Goal: Task Accomplishment & Management: Complete application form

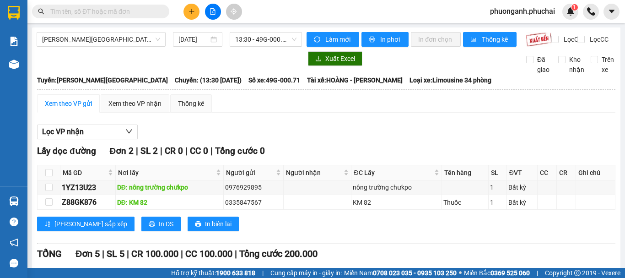
click at [191, 13] on icon "plus" at bounding box center [191, 11] width 6 height 6
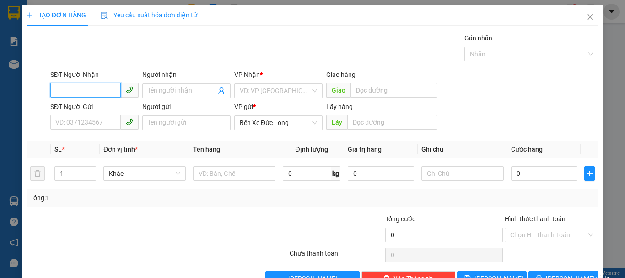
click at [96, 87] on input "SĐT Người Nhận" at bounding box center [85, 90] width 70 height 15
click at [96, 89] on input "0333640" at bounding box center [85, 90] width 70 height 15
click at [88, 91] on input "0333640" at bounding box center [85, 90] width 70 height 15
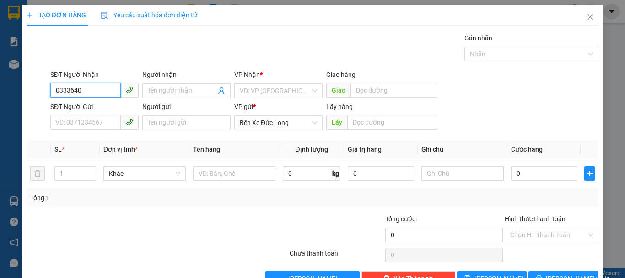
drag, startPoint x: 71, startPoint y: 89, endPoint x: 101, endPoint y: 89, distance: 29.7
click at [101, 89] on input "0333640" at bounding box center [85, 90] width 70 height 15
click at [86, 92] on input "0333640" at bounding box center [85, 90] width 70 height 15
type input "0333644031"
click at [93, 91] on input "0333644031" at bounding box center [85, 90] width 70 height 15
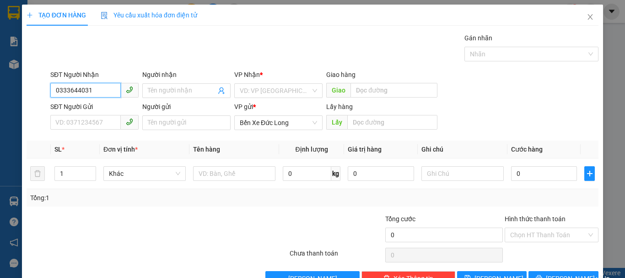
click at [93, 91] on input "0333644031" at bounding box center [85, 90] width 70 height 15
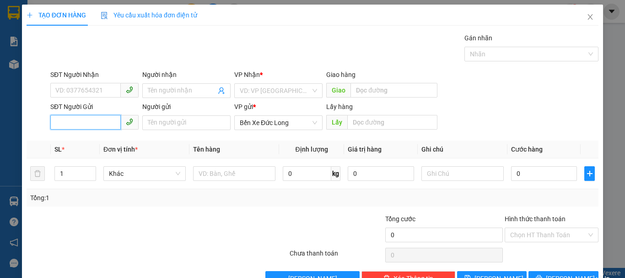
click at [73, 118] on input "SĐT Người Gửi" at bounding box center [85, 122] width 70 height 15
paste input "0333644031"
type input "0333644031"
click at [97, 125] on input "0333644031" at bounding box center [85, 122] width 70 height 15
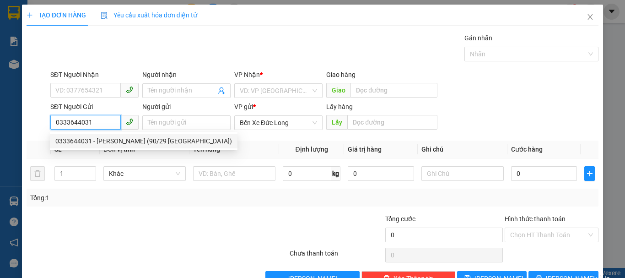
drag, startPoint x: 100, startPoint y: 144, endPoint x: 108, endPoint y: 148, distance: 9.2
click at [101, 144] on div "0333644031 - Tô Thị Hương (90/29 Trường Chinh)" at bounding box center [143, 141] width 177 height 10
type input "0392665567"
type input "Tuyết"
type input "[PERSON_NAME] (90/29 [GEOGRAPHIC_DATA])"
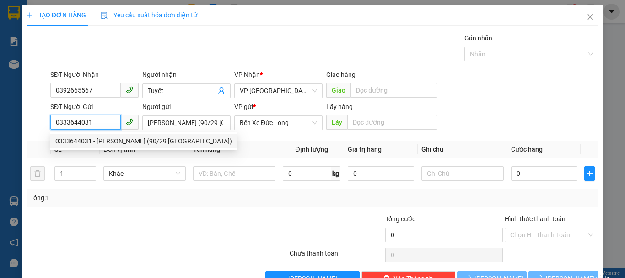
type input "50.000"
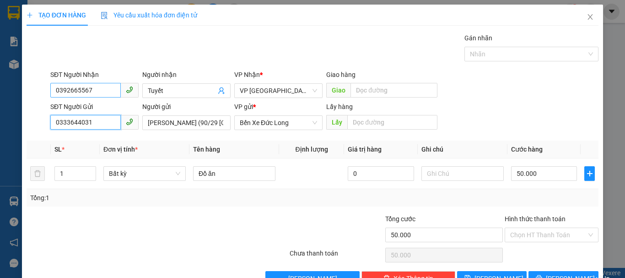
type input "0333644031"
click at [95, 87] on input "0392665567" at bounding box center [85, 90] width 70 height 15
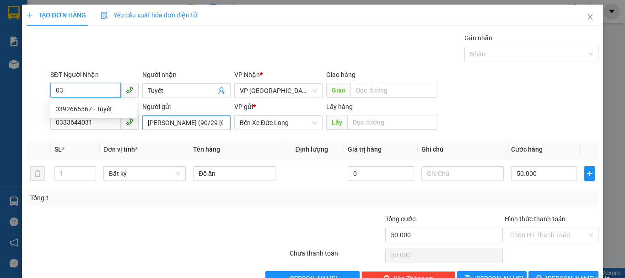
type input "0"
click at [102, 108] on div "0392665567 - Tuyết" at bounding box center [93, 109] width 76 height 10
click at [95, 88] on input "0392665567" at bounding box center [85, 90] width 70 height 15
click at [95, 89] on input "0392665567" at bounding box center [85, 90] width 70 height 15
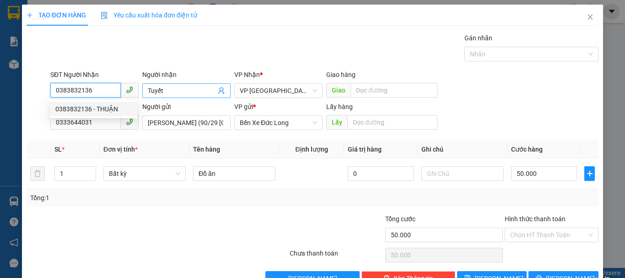
type input "0383832136"
click at [183, 87] on input "Tuyết" at bounding box center [182, 91] width 68 height 10
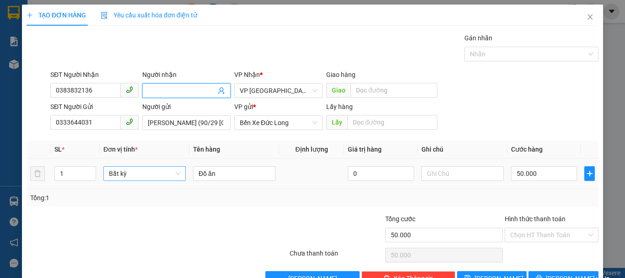
click at [144, 180] on div "Bất kỳ" at bounding box center [144, 173] width 82 height 15
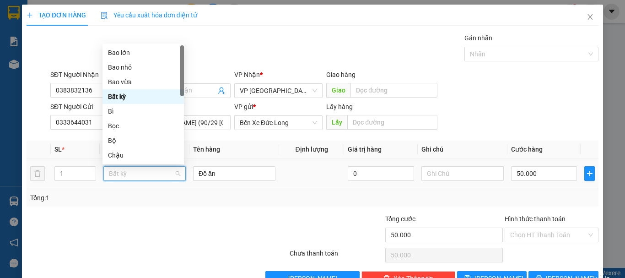
type input "T"
type input "B"
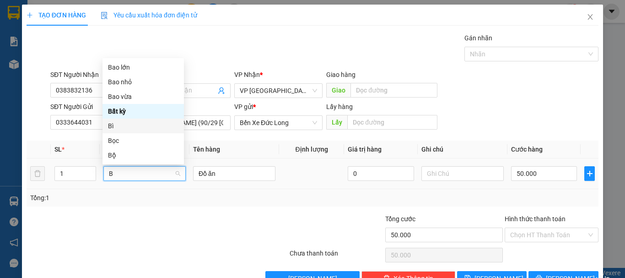
click at [117, 125] on div "Bì" at bounding box center [143, 126] width 70 height 10
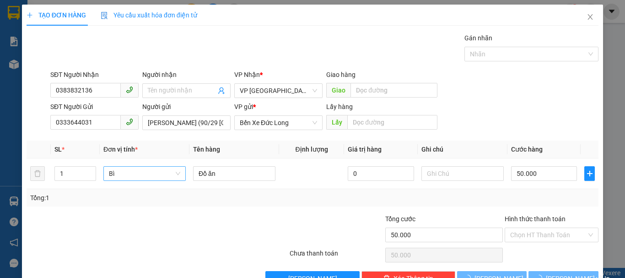
type input "0"
click at [557, 84] on div "SĐT Người Nhận 0383832136 Người nhận Tên người nhận VP Nhận * VP Đà Lạt Giao hà…" at bounding box center [323, 86] width 551 height 32
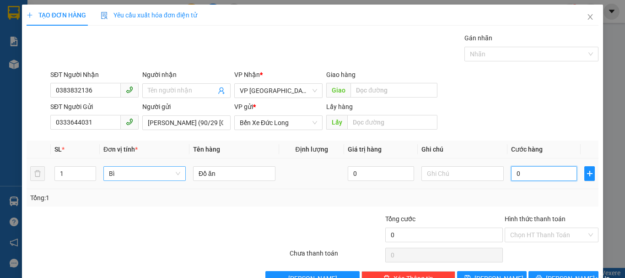
click at [530, 173] on input "0" at bounding box center [544, 173] width 66 height 15
type input "5"
type input "50"
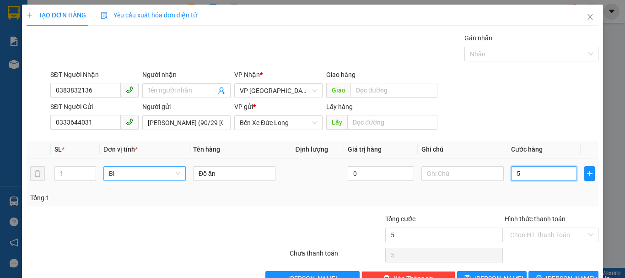
type input "50"
type input "500"
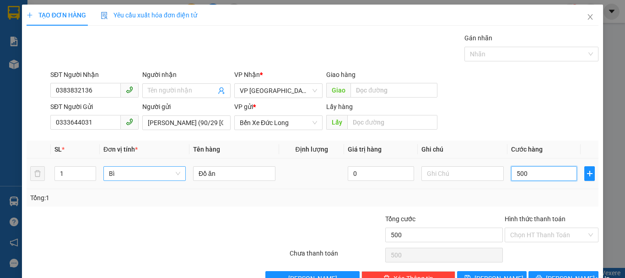
type input "5.000"
type input "50.000"
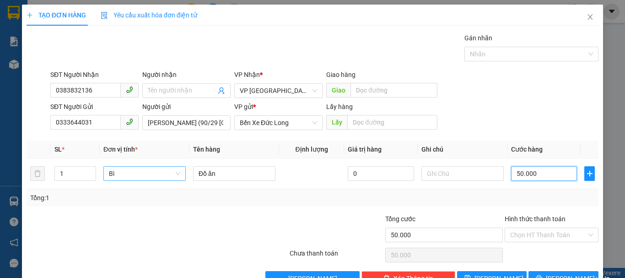
type input "50.000"
click at [503, 113] on div "SĐT Người Gửi 0333644031 Người gửi Tô Thị Hương (90/29 Trường Chinh) VP gửi * B…" at bounding box center [323, 118] width 551 height 32
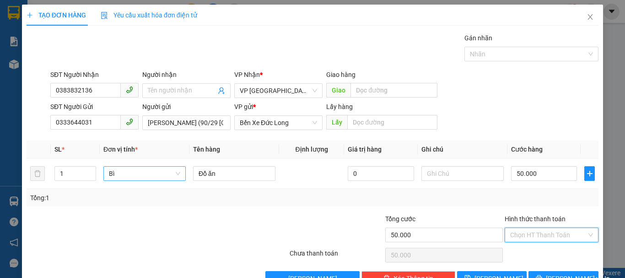
click at [513, 232] on input "Hình thức thanh toán" at bounding box center [548, 235] width 76 height 14
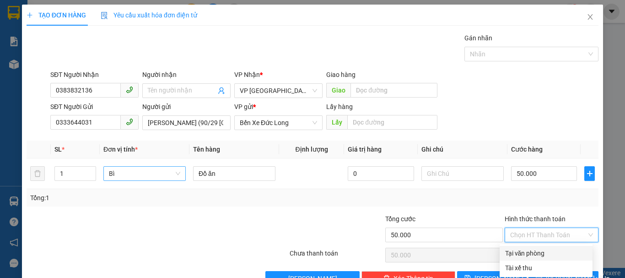
drag, startPoint x: 512, startPoint y: 255, endPoint x: 503, endPoint y: 251, distance: 10.2
click at [512, 255] on div "Tại văn phòng" at bounding box center [546, 253] width 82 height 10
type input "0"
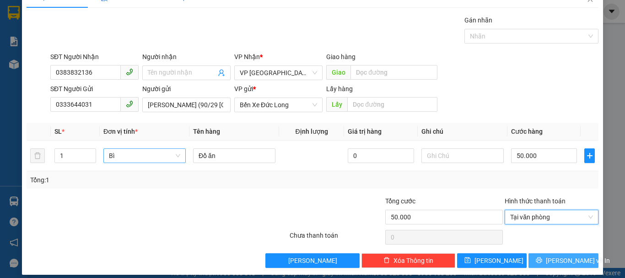
scroll to position [26, 0]
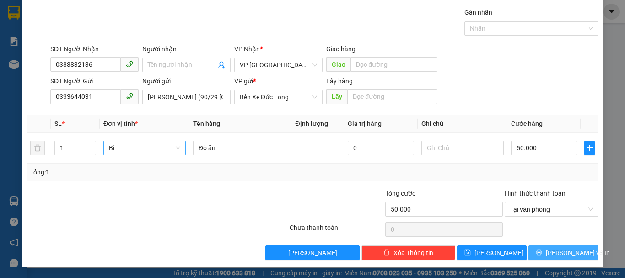
click at [558, 252] on span "[PERSON_NAME] và In" at bounding box center [578, 252] width 64 height 10
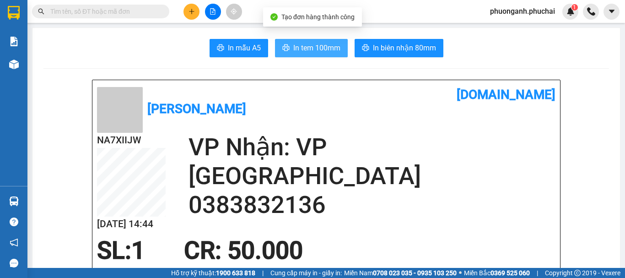
click at [320, 42] on span "In tem 100mm" at bounding box center [316, 47] width 47 height 11
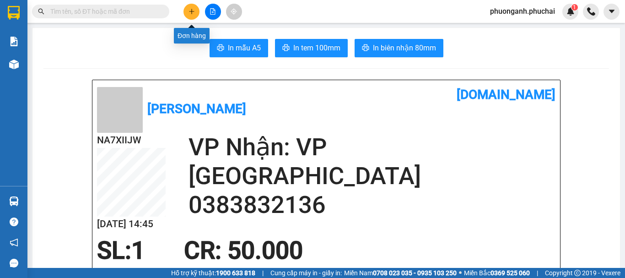
click at [193, 12] on icon "plus" at bounding box center [191, 11] width 6 height 6
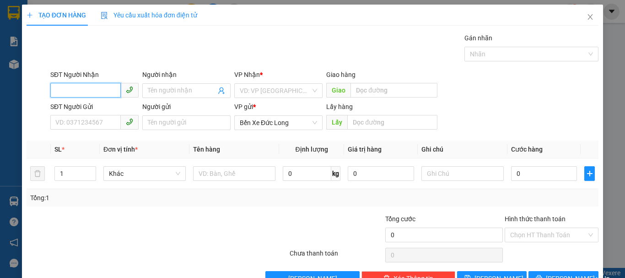
click at [77, 89] on input "SĐT Người Nhận" at bounding box center [85, 90] width 70 height 15
type input "0379032675"
click at [100, 107] on div "0379032675 - thu" at bounding box center [93, 109] width 76 height 10
type input "thu"
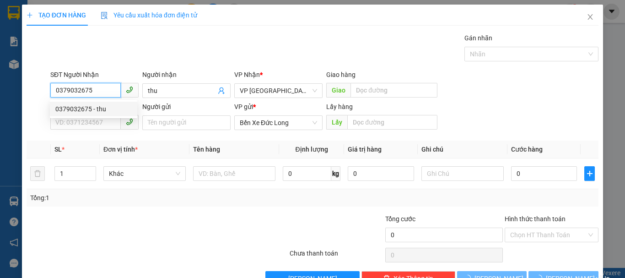
type input "50.000"
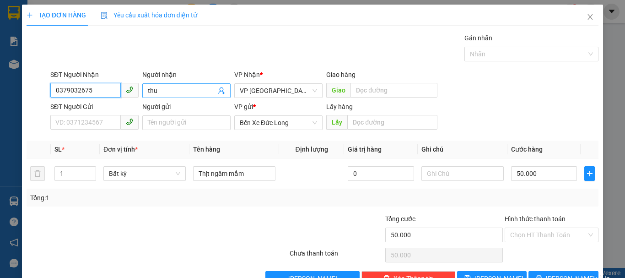
type input "0379032675"
click at [161, 96] on span "thu" at bounding box center [186, 90] width 88 height 15
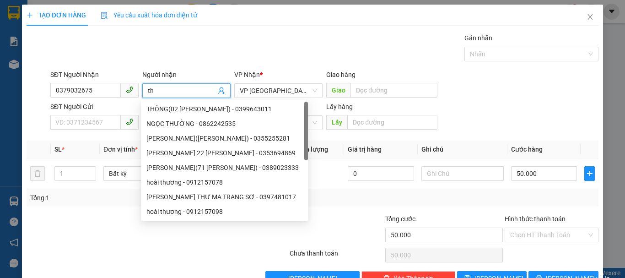
type input "t"
type input "THƯ"
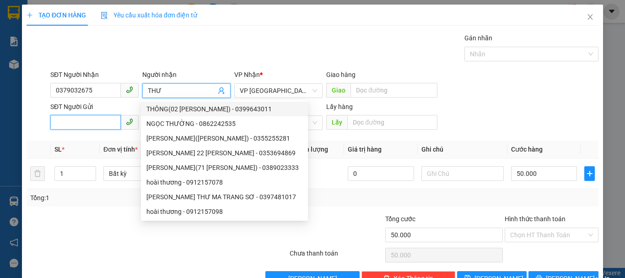
click at [80, 125] on input "SĐT Người Gửi" at bounding box center [85, 122] width 70 height 15
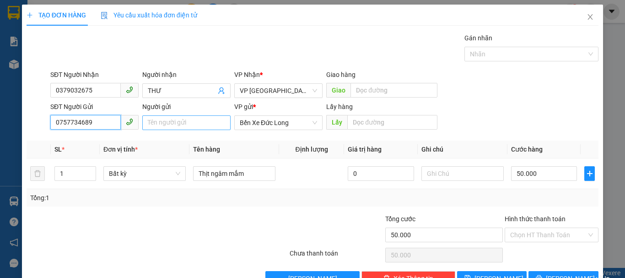
type input "0757734689"
click at [164, 117] on input "Người gửi" at bounding box center [186, 122] width 88 height 15
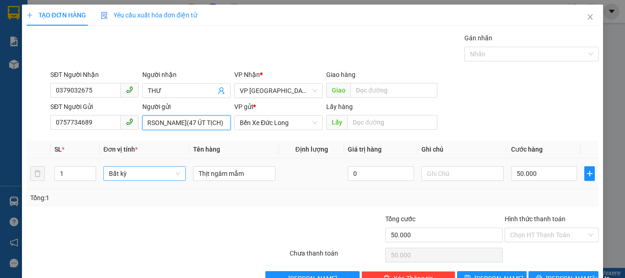
click at [111, 177] on span "Bất kỳ" at bounding box center [144, 173] width 71 height 14
type input "[PERSON_NAME](47 ÚT TỊCH)"
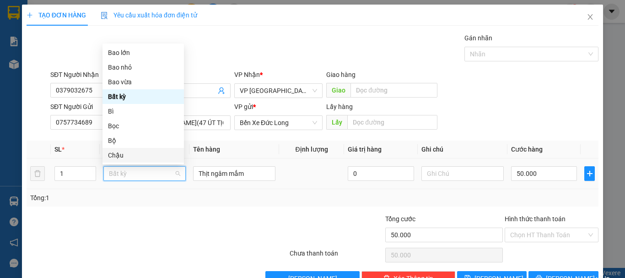
type input "T"
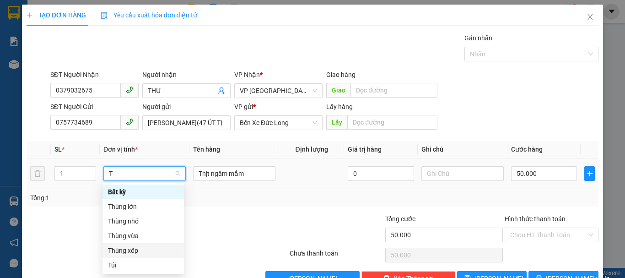
click at [137, 248] on div "Thùng xốp" at bounding box center [143, 250] width 70 height 10
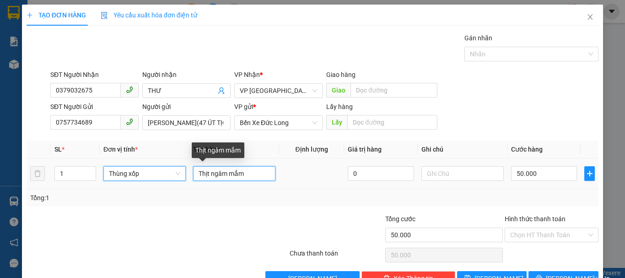
click at [243, 177] on input "Thịt ngâm mắm" at bounding box center [234, 173] width 82 height 15
type input "0"
type input "T"
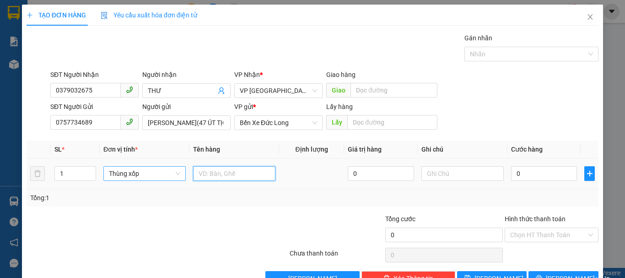
click at [222, 173] on input "text" at bounding box center [234, 173] width 82 height 15
type input "D"
type input "Đ"
type input "THỊT +SỮA CHUA"
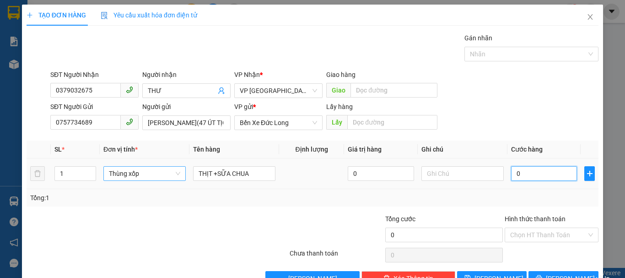
click at [511, 171] on input "0" at bounding box center [544, 173] width 66 height 15
type input "5"
type input "50"
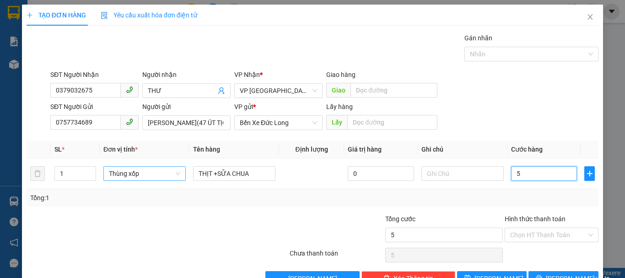
type input "50"
type input "500"
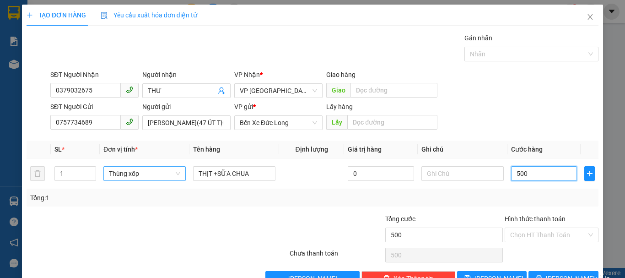
type input "5.000"
type input "50.000"
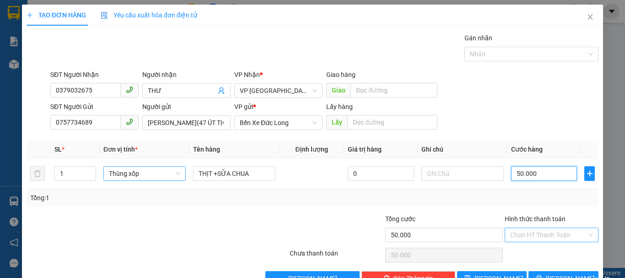
type input "50.000"
click at [535, 232] on input "Hình thức thanh toán" at bounding box center [548, 235] width 76 height 14
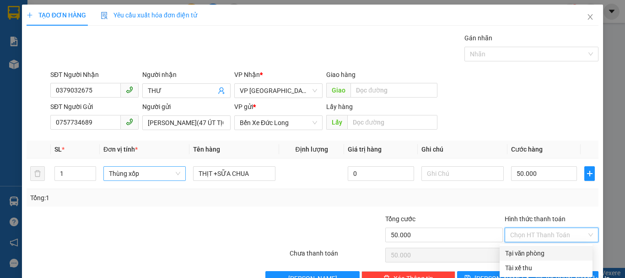
click at [531, 257] on div "Tại văn phòng" at bounding box center [546, 253] width 82 height 10
type input "0"
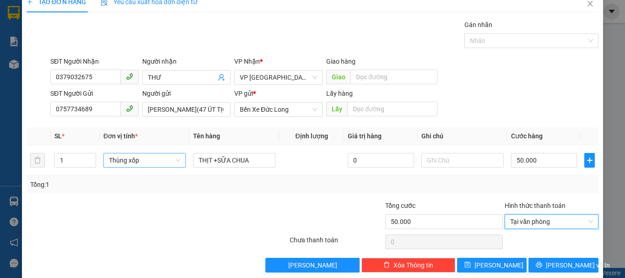
scroll to position [26, 0]
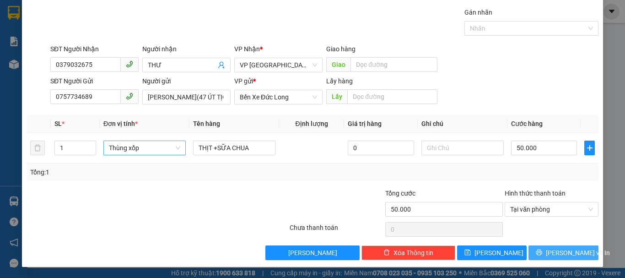
click at [555, 258] on button "[PERSON_NAME] và In" at bounding box center [563, 252] width 70 height 15
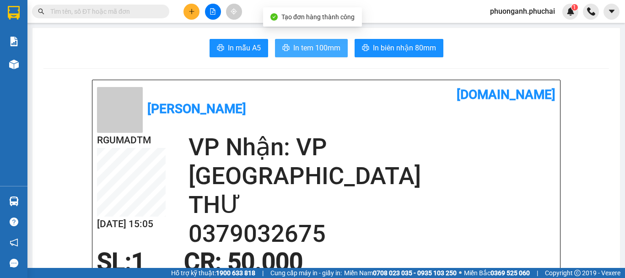
click at [301, 46] on span "In tem 100mm" at bounding box center [316, 47] width 47 height 11
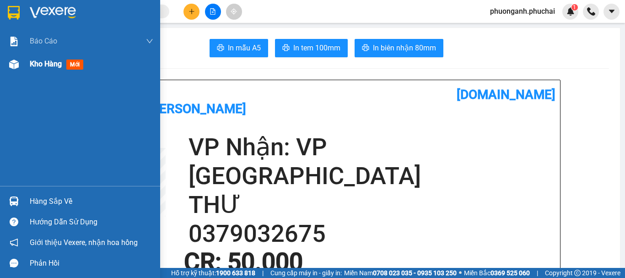
click at [22, 64] on div "Kho hàng mới" at bounding box center [80, 64] width 160 height 23
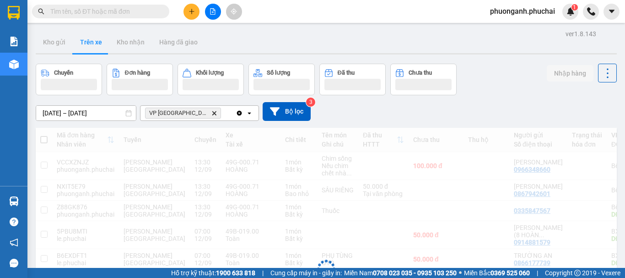
click at [217, 10] on button at bounding box center [213, 12] width 16 height 16
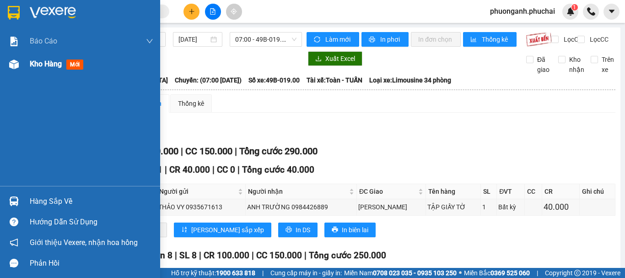
click at [48, 65] on span "Kho hàng" at bounding box center [46, 63] width 32 height 9
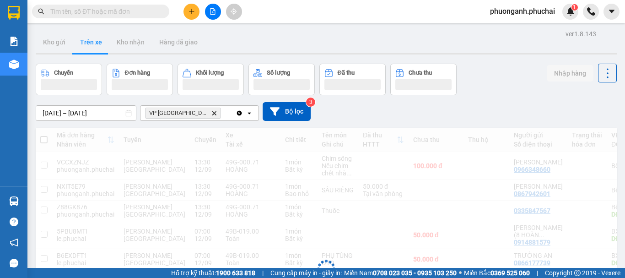
click at [123, 10] on input "text" at bounding box center [104, 11] width 108 height 10
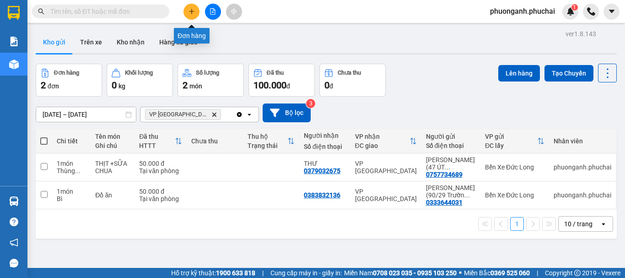
click at [194, 11] on icon "plus" at bounding box center [191, 11] width 6 height 6
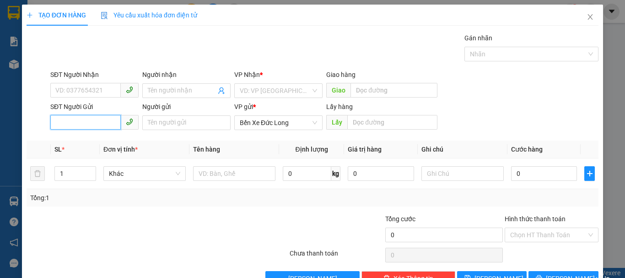
click at [82, 124] on input "SĐT Người Gửi" at bounding box center [85, 122] width 70 height 15
paste input "0935896589"
type input "0935896589"
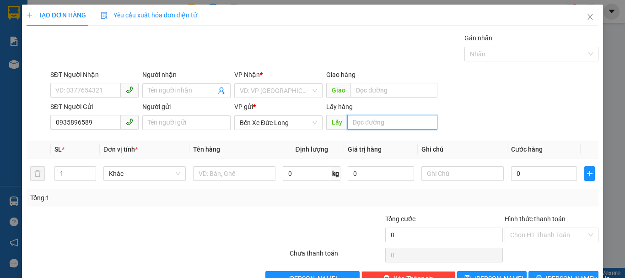
click at [364, 122] on input "text" at bounding box center [392, 122] width 90 height 15
type input "KM82"
click at [253, 87] on input "search" at bounding box center [275, 91] width 71 height 14
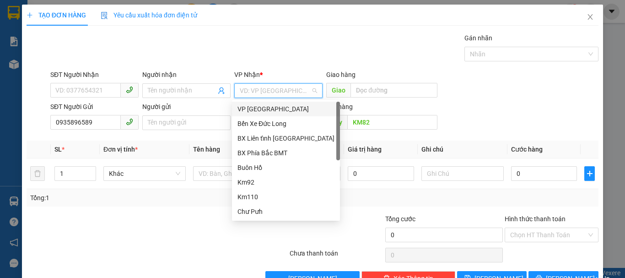
click at [255, 107] on div "VP [GEOGRAPHIC_DATA]" at bounding box center [285, 109] width 97 height 10
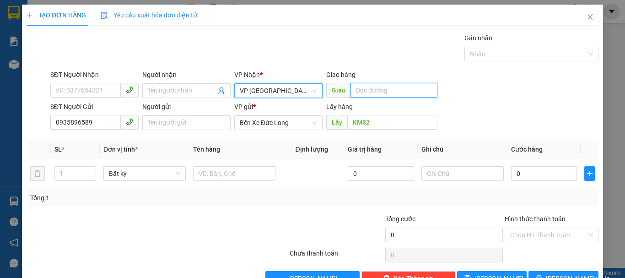
click at [379, 94] on input "text" at bounding box center [393, 90] width 87 height 15
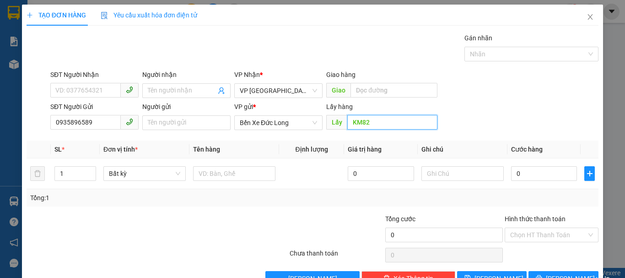
click at [377, 128] on input "KM82" at bounding box center [392, 122] width 90 height 15
drag, startPoint x: 395, startPoint y: 123, endPoint x: 401, endPoint y: 107, distance: 17.7
click at [396, 123] on input "text" at bounding box center [392, 122] width 90 height 15
type input "KM82"
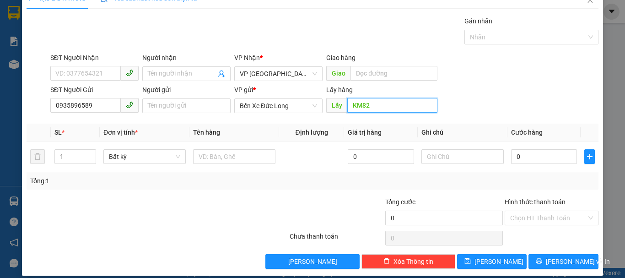
scroll to position [26, 0]
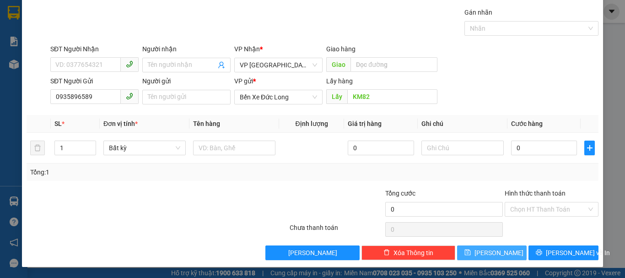
drag, startPoint x: 498, startPoint y: 254, endPoint x: 487, endPoint y: 246, distance: 13.2
click at [498, 254] on button "[PERSON_NAME]" at bounding box center [492, 252] width 70 height 15
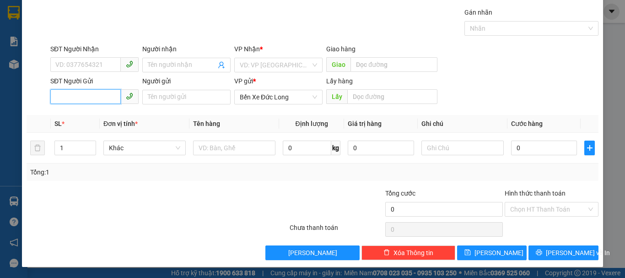
click at [105, 98] on input "SĐT Người Gửi" at bounding box center [85, 96] width 70 height 15
paste input "0935896589"
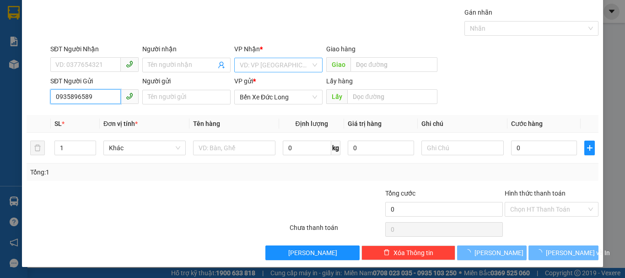
type input "0935896589"
click at [246, 63] on input "search" at bounding box center [275, 65] width 71 height 14
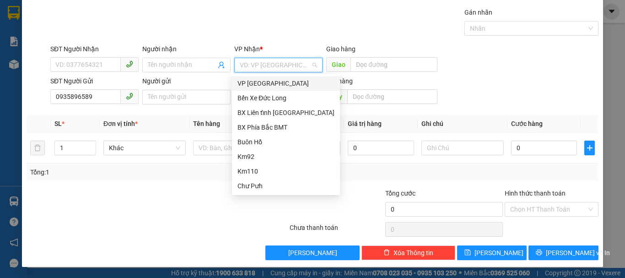
click at [246, 81] on div "VP [GEOGRAPHIC_DATA]" at bounding box center [285, 83] width 97 height 10
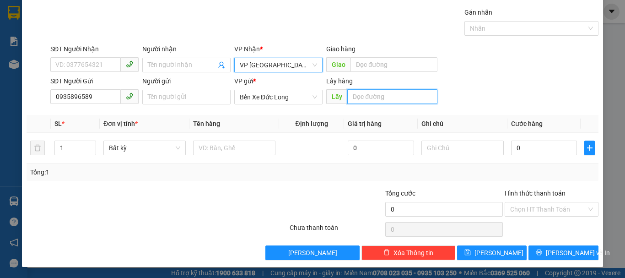
click at [363, 94] on input "text" at bounding box center [392, 96] width 90 height 15
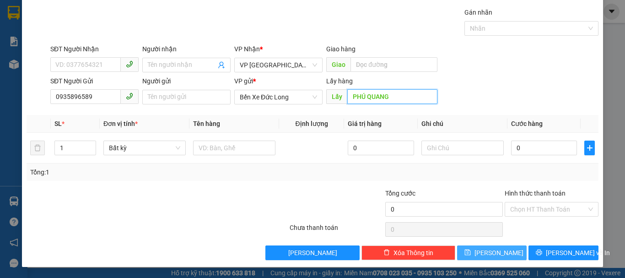
type input "PHÚ QUANG"
click at [493, 252] on span "[PERSON_NAME]" at bounding box center [498, 252] width 49 height 10
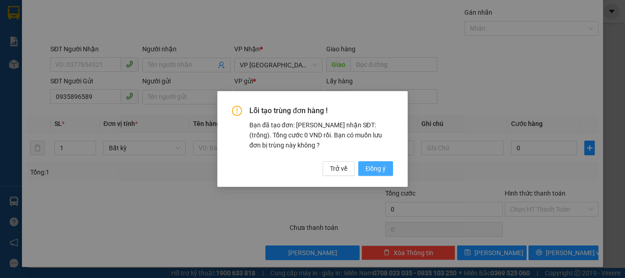
click at [374, 169] on span "Đồng ý" at bounding box center [375, 168] width 20 height 10
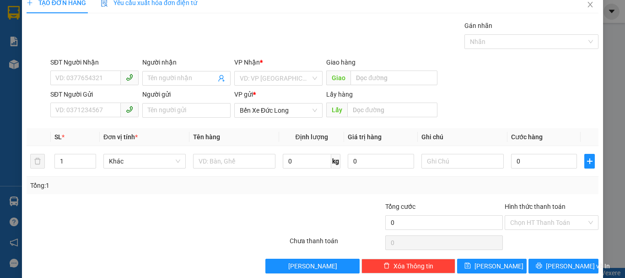
scroll to position [0, 0]
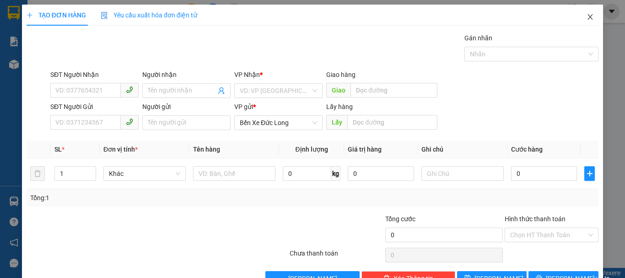
click at [586, 17] on icon "close" at bounding box center [589, 16] width 7 height 7
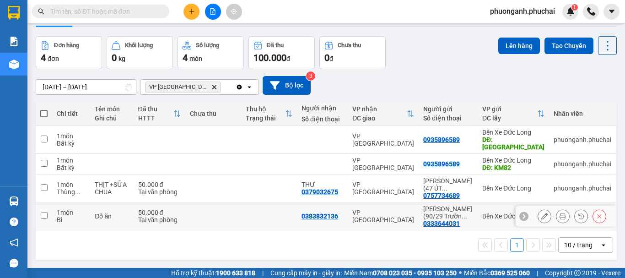
scroll to position [42, 0]
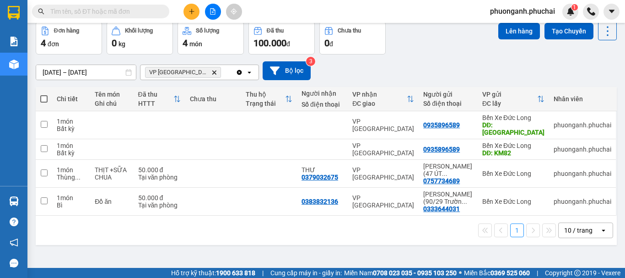
click at [43, 98] on span at bounding box center [43, 98] width 7 height 7
click at [44, 94] on input "checkbox" at bounding box center [44, 94] width 0 height 0
checkbox input "true"
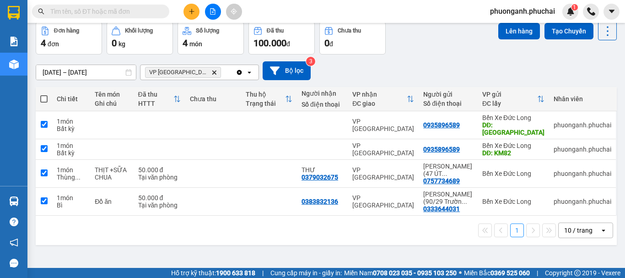
checkbox input "true"
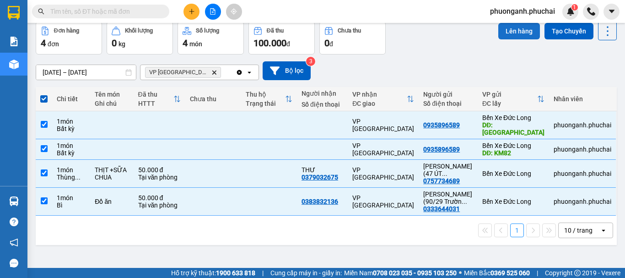
click at [512, 34] on button "Lên hàng" at bounding box center [519, 31] width 42 height 16
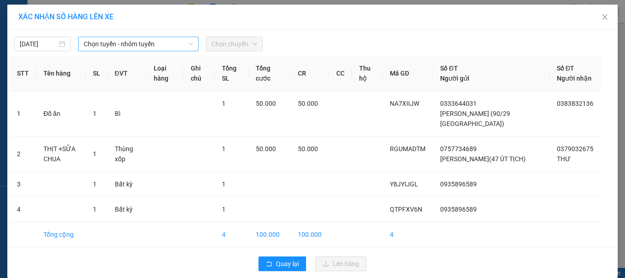
click at [127, 45] on span "Chọn tuyến - nhóm tuyến" at bounding box center [138, 44] width 109 height 14
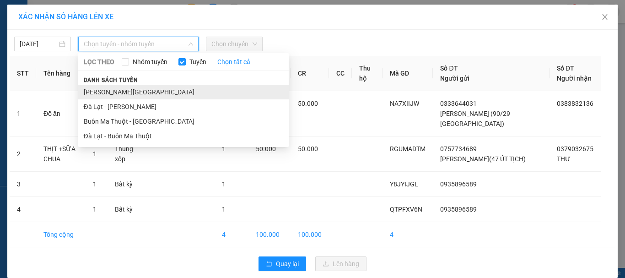
click at [101, 94] on li "[PERSON_NAME][GEOGRAPHIC_DATA]" at bounding box center [183, 92] width 210 height 15
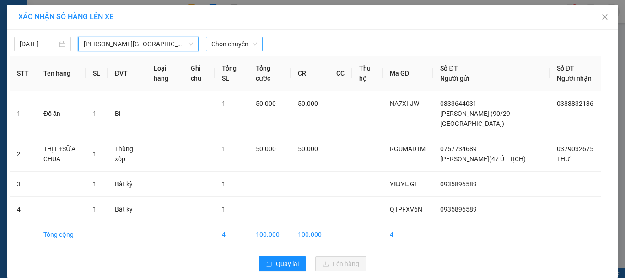
click at [237, 41] on span "Chọn chuyến" at bounding box center [234, 44] width 46 height 14
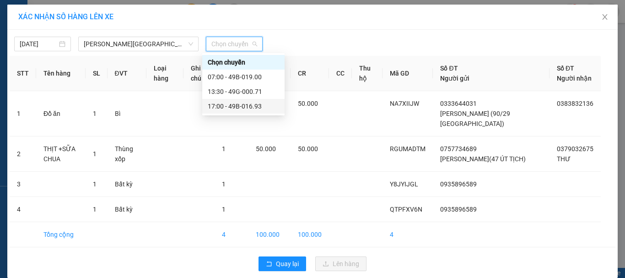
click at [223, 106] on div "17:00 - 49B-016.93" at bounding box center [243, 106] width 71 height 10
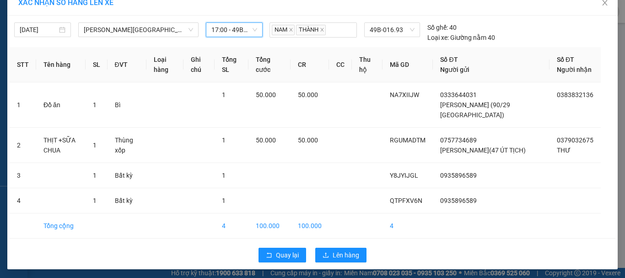
scroll to position [27, 0]
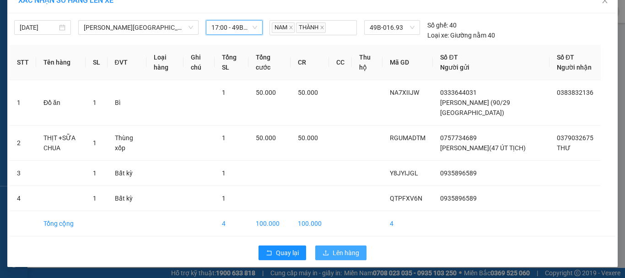
drag, startPoint x: 343, startPoint y: 252, endPoint x: 351, endPoint y: 243, distance: 11.4
click at [344, 252] on span "Lên hàng" at bounding box center [345, 252] width 27 height 10
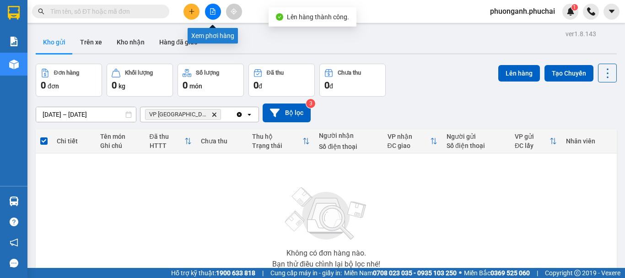
click at [212, 13] on icon "file-add" at bounding box center [212, 11] width 6 height 6
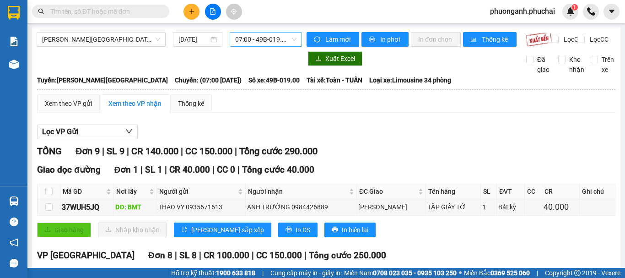
click at [266, 43] on span "07:00 - 49B-019.00" at bounding box center [265, 39] width 61 height 14
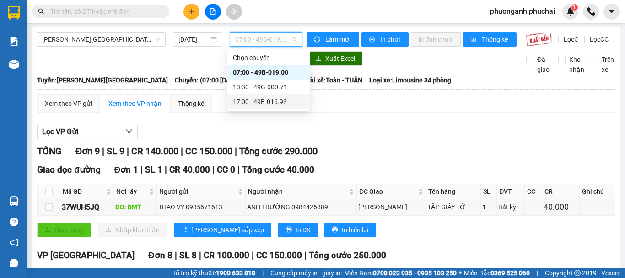
click at [243, 103] on div "17:00 - 49B-016.93" at bounding box center [268, 101] width 71 height 10
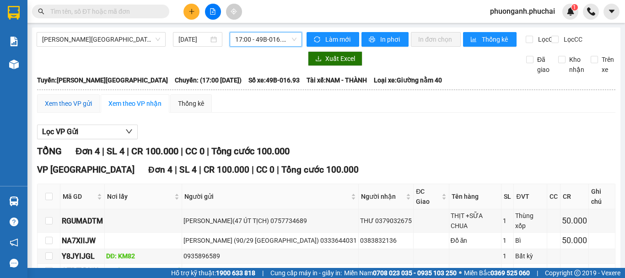
click at [73, 108] on div "Xem theo VP gửi" at bounding box center [68, 103] width 47 height 10
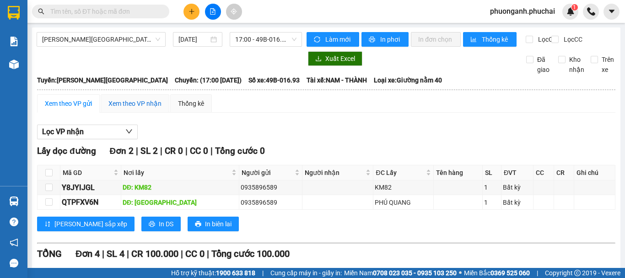
click at [134, 108] on div "Xem theo VP nhận" at bounding box center [134, 103] width 53 height 10
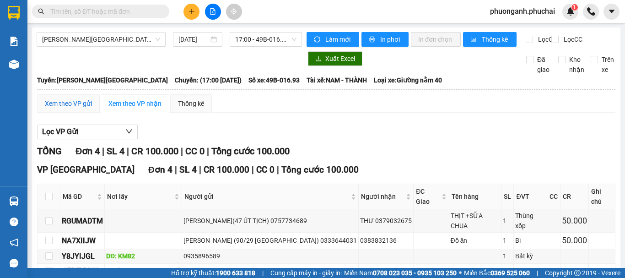
click at [66, 108] on div "Xem theo VP gửi" at bounding box center [68, 103] width 47 height 10
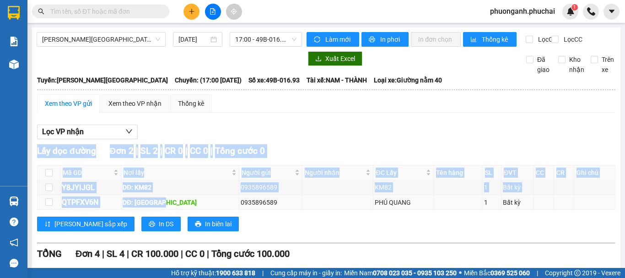
drag, startPoint x: 59, startPoint y: 168, endPoint x: 194, endPoint y: 213, distance: 141.7
click at [175, 213] on div "Lấy dọc đường Đơn 2 | SL 2 | CR 0 | CC 0 | Tổng cước 0 Mã GD Nơi lấy Người gửi …" at bounding box center [326, 191] width 578 height 94
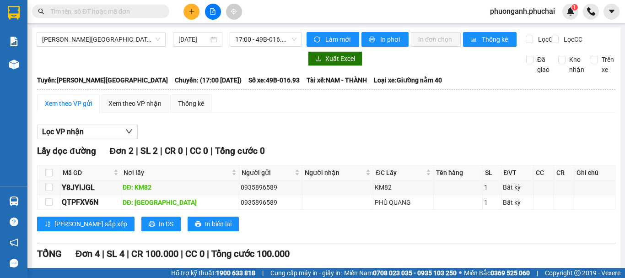
click at [244, 222] on div "Lấy dọc đường Đơn 2 | SL 2 | CR 0 | CC 0 | Tổng cước 0 Mã GD Nơi lấy Người gửi …" at bounding box center [326, 191] width 578 height 94
click at [126, 112] on div "Xem theo VP nhận" at bounding box center [135, 103] width 69 height 18
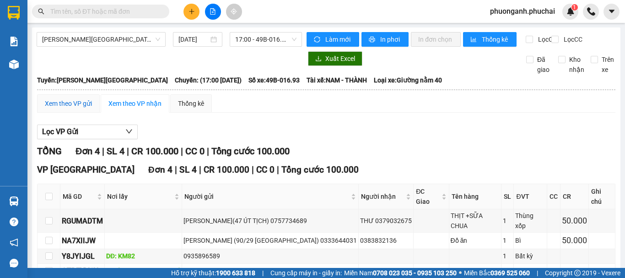
click at [58, 108] on div "Xem theo VP gửi" at bounding box center [68, 103] width 47 height 10
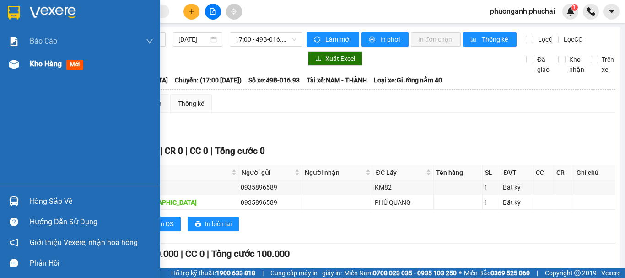
click at [13, 63] on img at bounding box center [14, 64] width 10 height 10
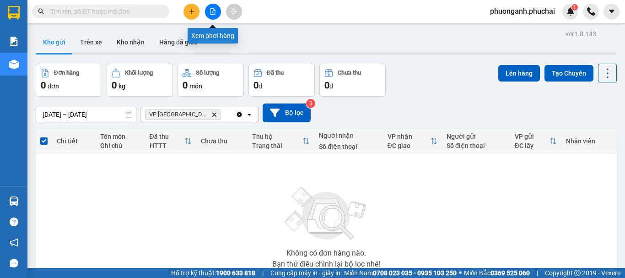
click at [210, 14] on icon "file-add" at bounding box center [212, 11] width 6 height 6
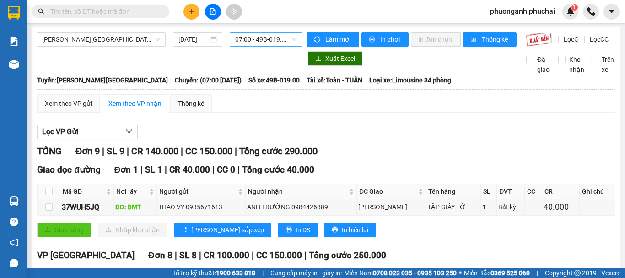
click at [252, 41] on span "07:00 - 49B-019.00" at bounding box center [265, 39] width 61 height 14
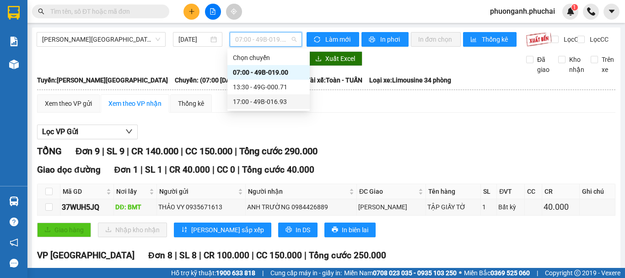
click at [243, 103] on div "17:00 - 49B-016.93" at bounding box center [268, 101] width 71 height 10
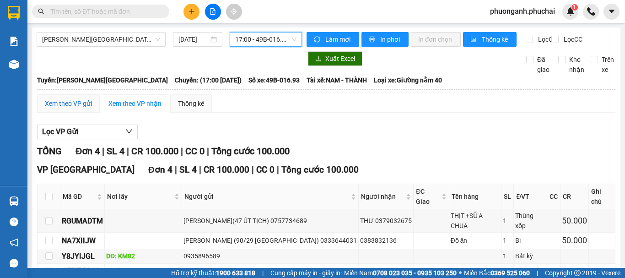
click at [73, 108] on div "Xem theo VP gửi" at bounding box center [68, 103] width 47 height 10
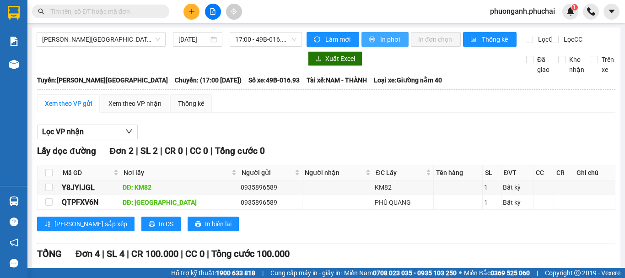
click at [393, 38] on span "In phơi" at bounding box center [390, 39] width 21 height 10
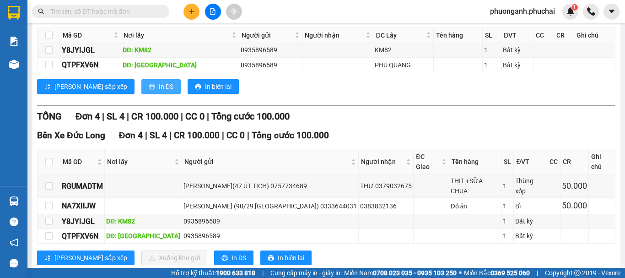
scroll to position [150, 0]
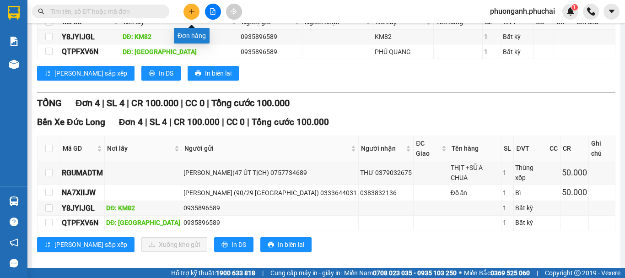
click at [190, 13] on icon "plus" at bounding box center [191, 11] width 6 height 6
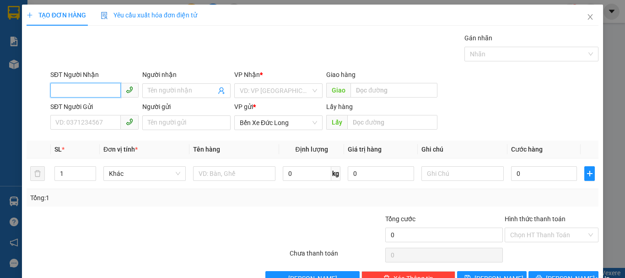
click at [89, 96] on input "SĐT Người Nhận" at bounding box center [85, 90] width 70 height 15
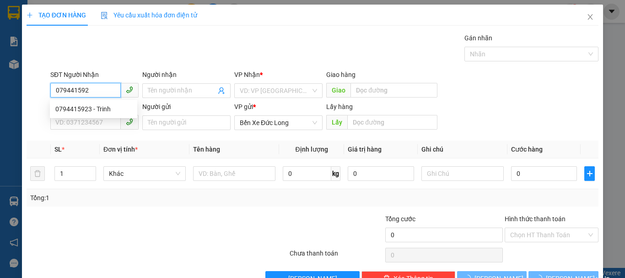
type input "0794415923"
click at [81, 107] on div "0794415923 - Trinh" at bounding box center [93, 109] width 76 height 10
type input "Trinh"
type input "50.000"
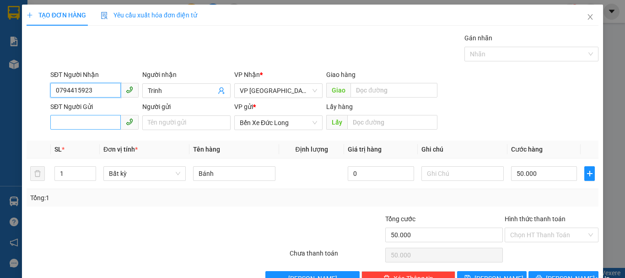
type input "0794415923"
click at [109, 122] on input "SĐT Người Gửi" at bounding box center [85, 122] width 70 height 15
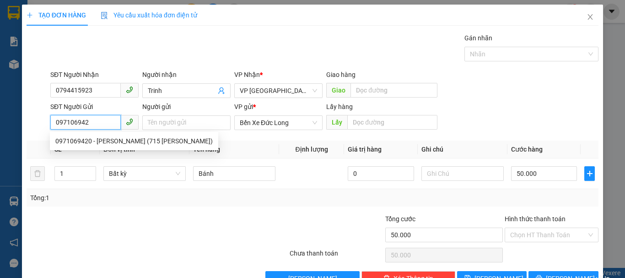
type input "0971069420"
click at [136, 143] on div "0971069420 - [PERSON_NAME] (715 [PERSON_NAME])" at bounding box center [133, 141] width 157 height 10
type input "[PERSON_NAME] (715 [PERSON_NAME])"
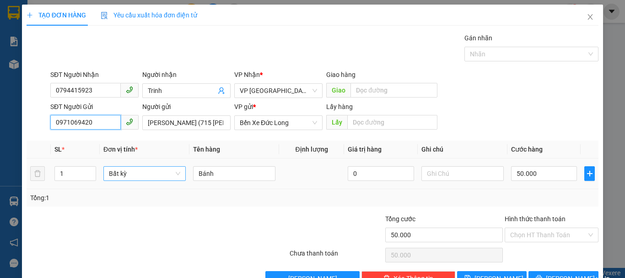
click at [130, 172] on span "Bất kỳ" at bounding box center [144, 173] width 71 height 14
type input "0971069420"
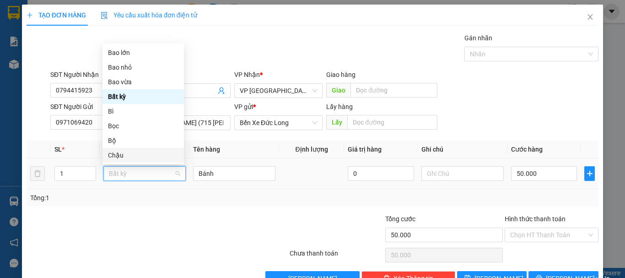
type input "T"
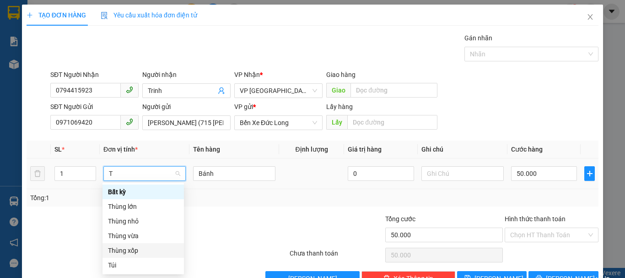
drag, startPoint x: 123, startPoint y: 251, endPoint x: 118, endPoint y: 246, distance: 6.9
click at [122, 251] on div "Thùng xốp" at bounding box center [143, 250] width 70 height 10
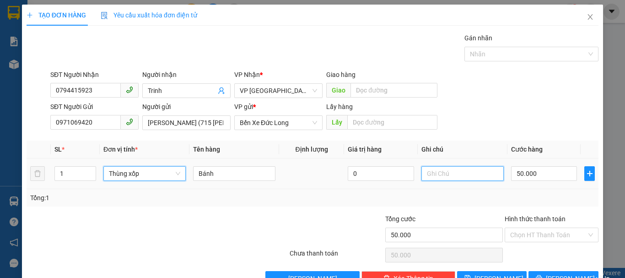
click at [433, 177] on input "text" at bounding box center [462, 173] width 82 height 15
type input "0"
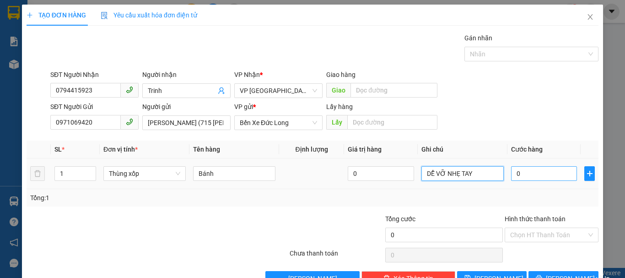
type input "DỄ VỠ NHẸ TAY"
click at [517, 169] on input "0" at bounding box center [544, 173] width 66 height 15
type input "5"
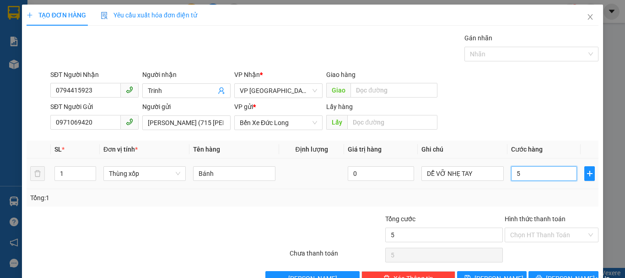
type input "50"
type input "500"
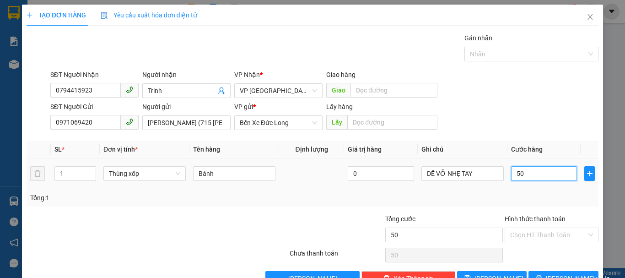
type input "500"
type input "5.000"
type input "50.000"
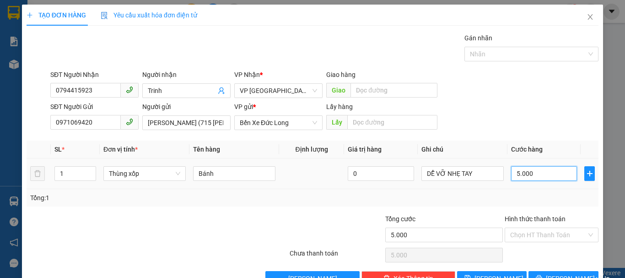
type input "50.000"
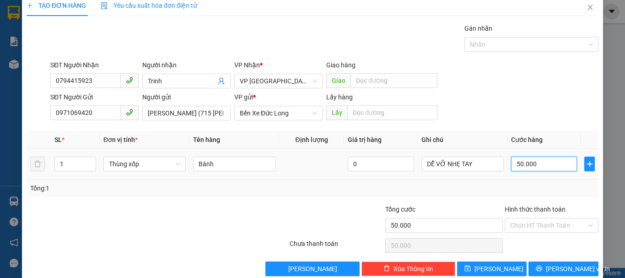
scroll to position [26, 0]
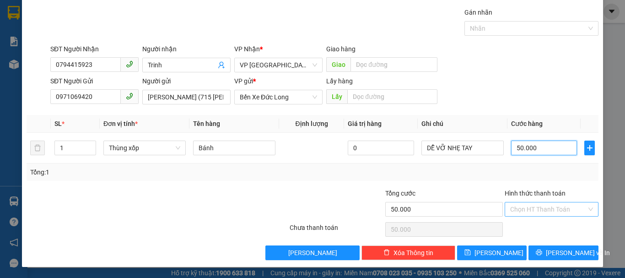
type input "50.000"
click at [524, 206] on input "Hình thức thanh toán" at bounding box center [548, 209] width 76 height 14
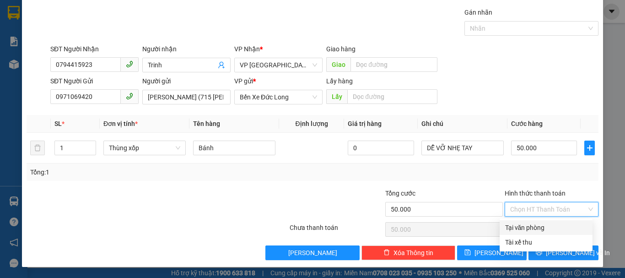
click at [532, 225] on div "Tại văn phòng" at bounding box center [546, 227] width 82 height 10
type input "0"
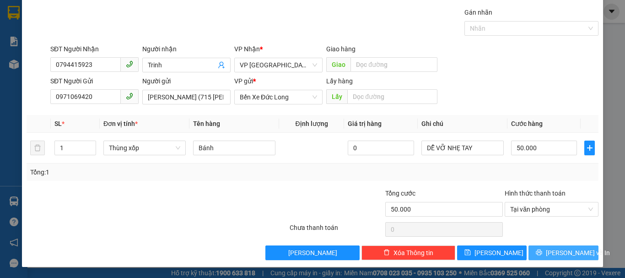
click at [557, 252] on span "[PERSON_NAME] và In" at bounding box center [578, 252] width 64 height 10
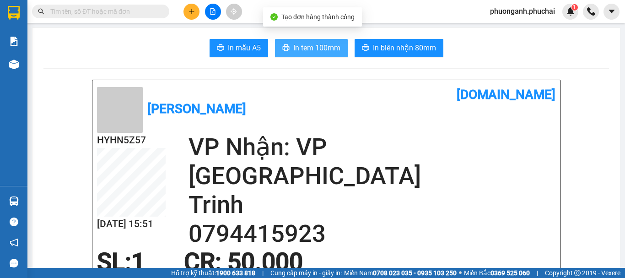
click at [295, 44] on span "In tem 100mm" at bounding box center [316, 47] width 47 height 11
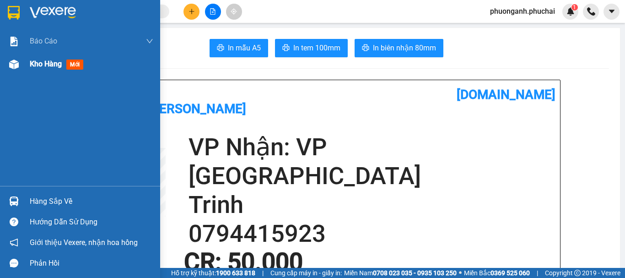
drag, startPoint x: 15, startPoint y: 69, endPoint x: 15, endPoint y: 62, distance: 6.9
click at [15, 67] on img at bounding box center [14, 64] width 10 height 10
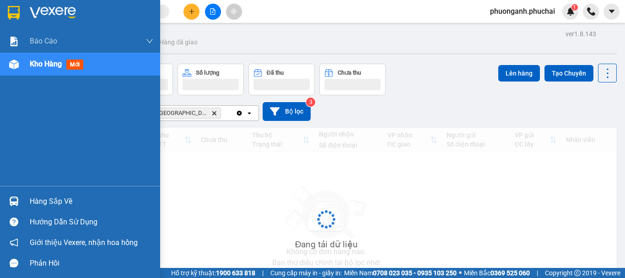
click at [15, 62] on img at bounding box center [14, 64] width 10 height 10
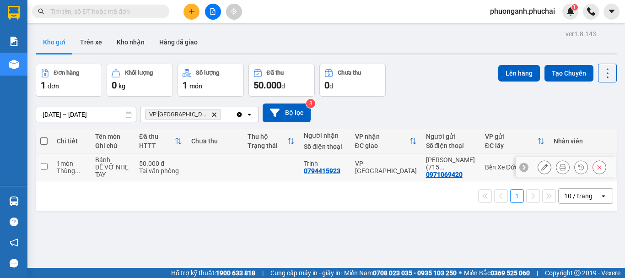
click at [41, 169] on input "checkbox" at bounding box center [44, 166] width 7 height 7
checkbox input "true"
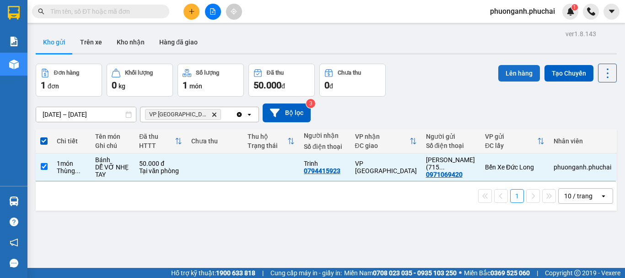
click at [514, 72] on button "Lên hàng" at bounding box center [519, 73] width 42 height 16
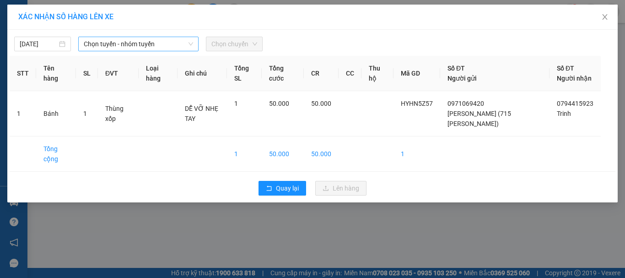
drag, startPoint x: 118, startPoint y: 36, endPoint x: 122, endPoint y: 43, distance: 7.8
click at [121, 38] on div "[DATE] Chọn tuyến - nhóm tuyến Chọn chuyến" at bounding box center [312, 41] width 605 height 19
click at [124, 49] on span "Chọn tuyến - nhóm tuyến" at bounding box center [138, 44] width 109 height 14
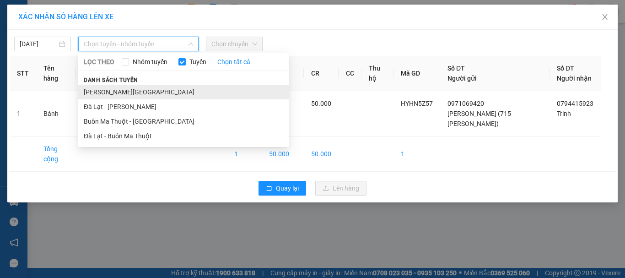
click at [117, 93] on li "[PERSON_NAME][GEOGRAPHIC_DATA]" at bounding box center [183, 92] width 210 height 15
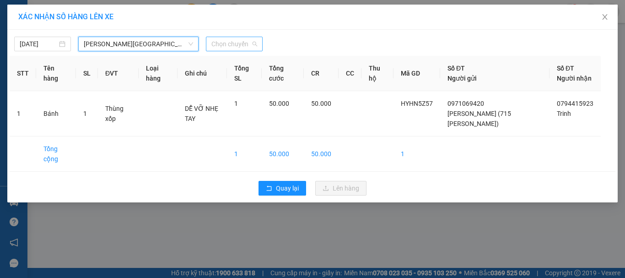
click at [224, 42] on span "Chọn chuyến" at bounding box center [234, 44] width 46 height 14
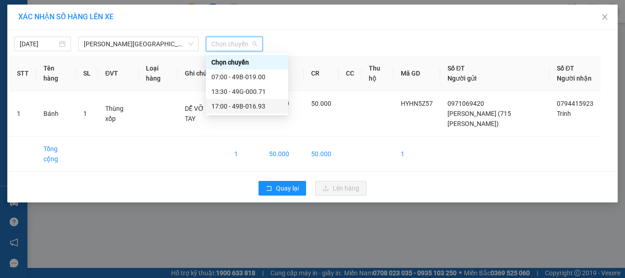
click at [227, 106] on div "17:00 - 49B-016.93" at bounding box center [246, 106] width 71 height 10
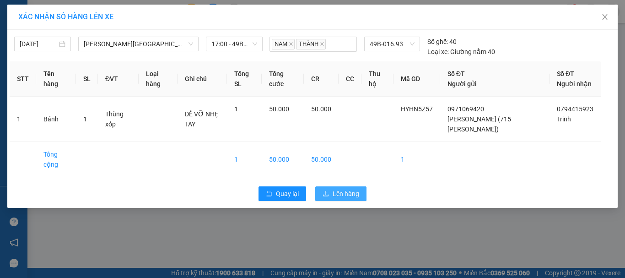
click at [347, 198] on span "Lên hàng" at bounding box center [345, 193] width 27 height 10
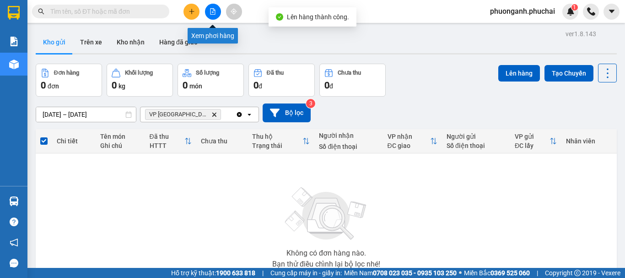
click at [208, 6] on button at bounding box center [213, 12] width 16 height 16
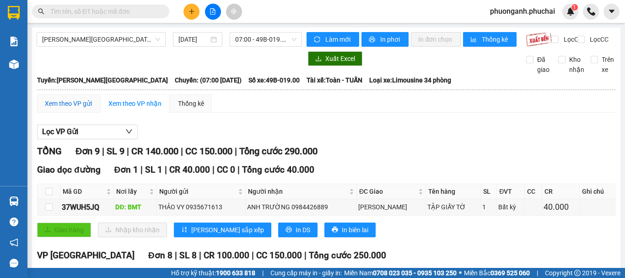
click at [72, 108] on div "Xem theo VP gửi" at bounding box center [68, 103] width 47 height 10
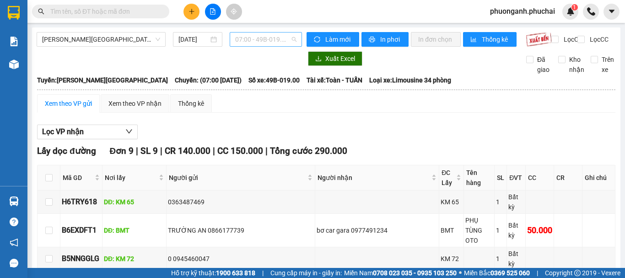
click at [259, 37] on span "07:00 - 49B-019.00" at bounding box center [265, 39] width 61 height 14
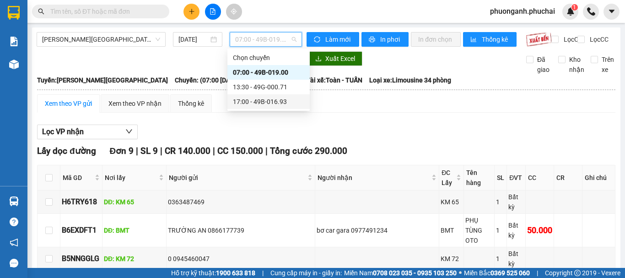
click at [237, 103] on div "17:00 - 49B-016.93" at bounding box center [268, 101] width 71 height 10
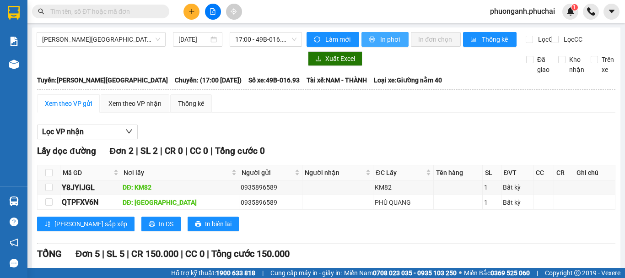
click at [380, 38] on span "In phơi" at bounding box center [390, 39] width 21 height 10
click at [190, 11] on icon "plus" at bounding box center [191, 11] width 5 height 0
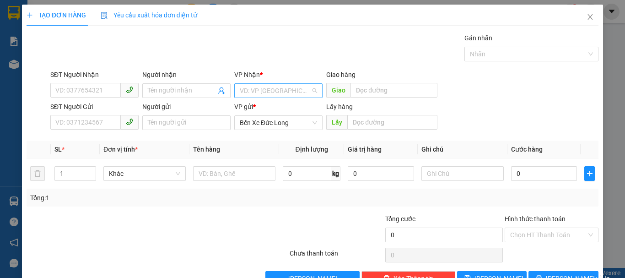
drag, startPoint x: 277, startPoint y: 89, endPoint x: 253, endPoint y: 107, distance: 29.6
click at [277, 90] on input "search" at bounding box center [275, 91] width 71 height 14
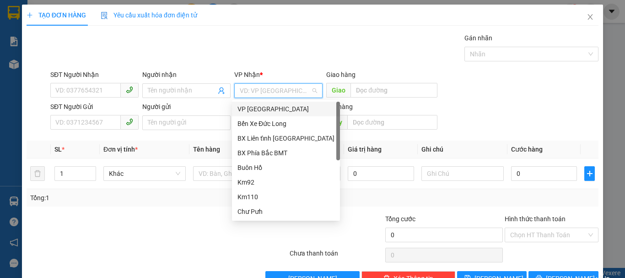
click at [243, 109] on div "VP [GEOGRAPHIC_DATA]" at bounding box center [285, 109] width 97 height 10
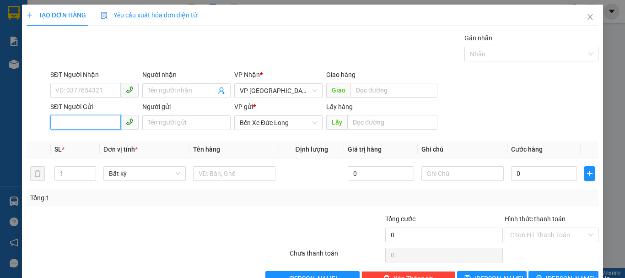
paste input "0394264764"
click at [55, 122] on input "0394264764" at bounding box center [85, 122] width 70 height 15
type input "0394264764"
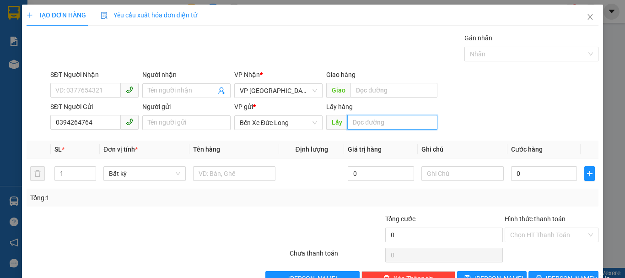
click at [391, 123] on input "text" at bounding box center [392, 122] width 90 height 15
type input "h"
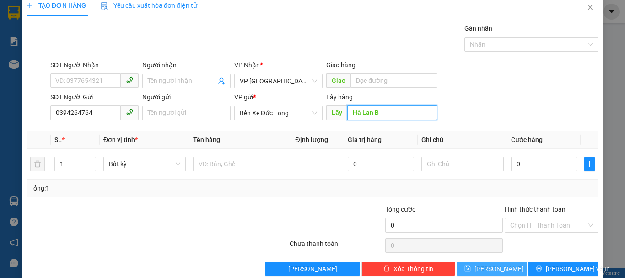
scroll to position [26, 0]
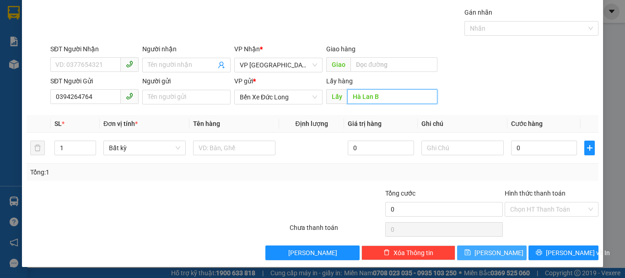
type input "Hà Lan B"
click at [498, 257] on button "[PERSON_NAME]" at bounding box center [492, 252] width 70 height 15
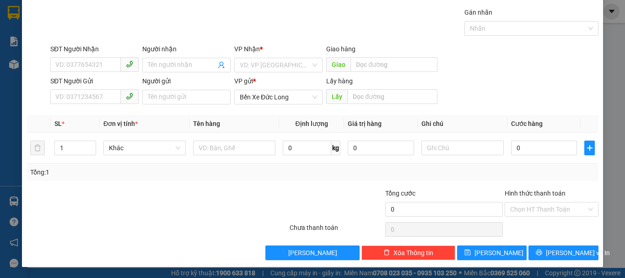
click at [9, 68] on div "TẠO ĐƠN HÀNG Yêu cầu xuất hóa đơn điện tử Transit Pickup Surcharge Ids Transit …" at bounding box center [312, 139] width 625 height 278
click at [9, 65] on div "TẠO ĐƠN HÀNG Yêu cầu xuất hóa đơn điện tử Transit Pickup Surcharge Ids Transit …" at bounding box center [312, 139] width 625 height 278
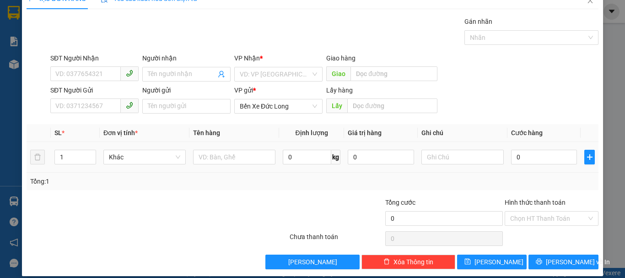
scroll to position [0, 0]
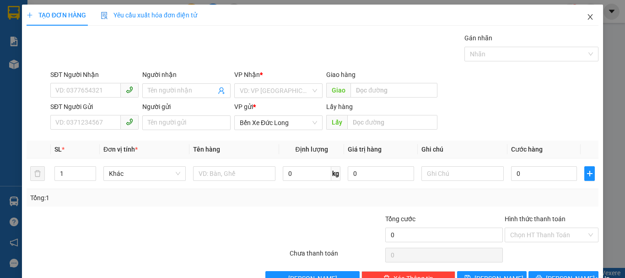
drag, startPoint x: 586, startPoint y: 20, endPoint x: 492, endPoint y: 18, distance: 93.3
click at [585, 21] on span "Close" at bounding box center [590, 18] width 26 height 26
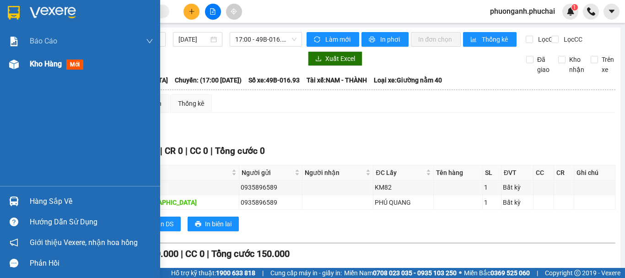
click at [32, 62] on span "Kho hàng" at bounding box center [46, 63] width 32 height 9
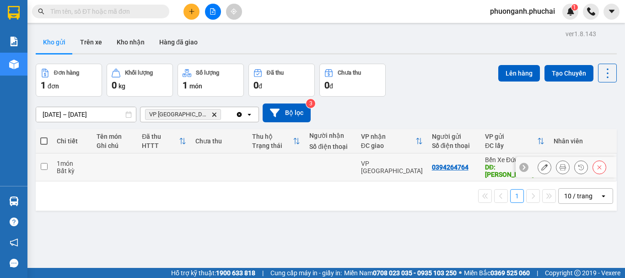
click at [41, 163] on input "checkbox" at bounding box center [44, 166] width 7 height 7
checkbox input "true"
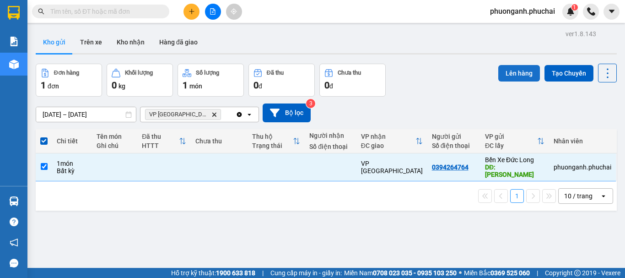
click at [512, 77] on button "Lên hàng" at bounding box center [519, 73] width 42 height 16
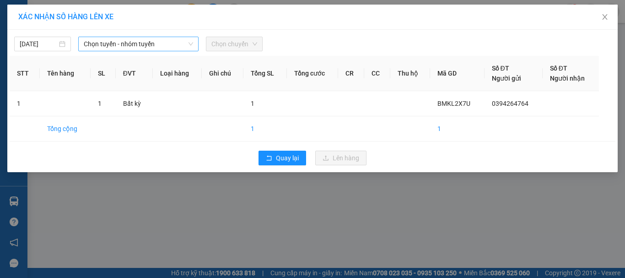
drag, startPoint x: 81, startPoint y: 40, endPoint x: 101, endPoint y: 40, distance: 20.1
click at [86, 40] on div "Chọn tuyến - nhóm tuyến" at bounding box center [138, 44] width 120 height 15
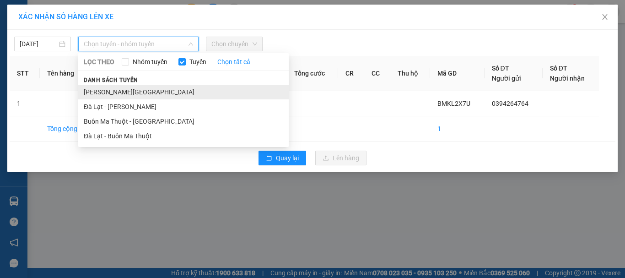
click at [116, 92] on li "[PERSON_NAME][GEOGRAPHIC_DATA]" at bounding box center [183, 92] width 210 height 15
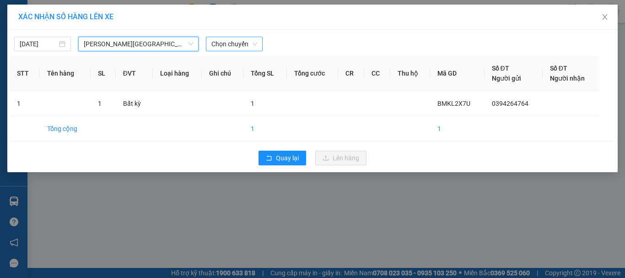
click at [227, 48] on span "Chọn chuyến" at bounding box center [234, 44] width 46 height 14
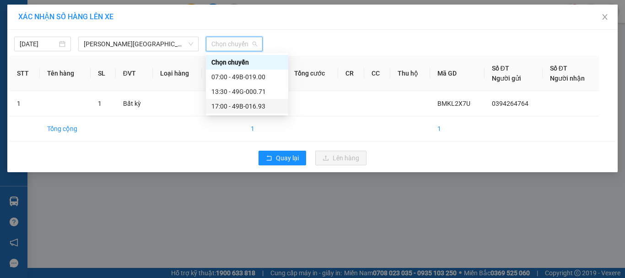
click at [239, 104] on div "17:00 - 49B-016.93" at bounding box center [246, 106] width 71 height 10
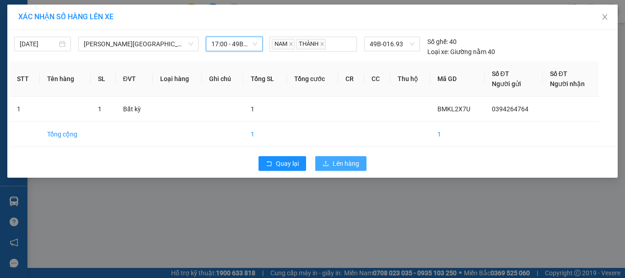
click at [339, 164] on span "Lên hàng" at bounding box center [345, 163] width 27 height 10
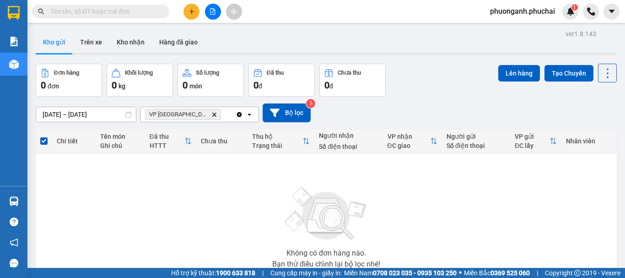
click at [449, 52] on div "Kho gửi Trên xe Kho nhận Hàng đã giao" at bounding box center [326, 43] width 581 height 24
click at [92, 42] on button "Trên xe" at bounding box center [91, 42] width 37 height 22
